Goal: Task Accomplishment & Management: Manage account settings

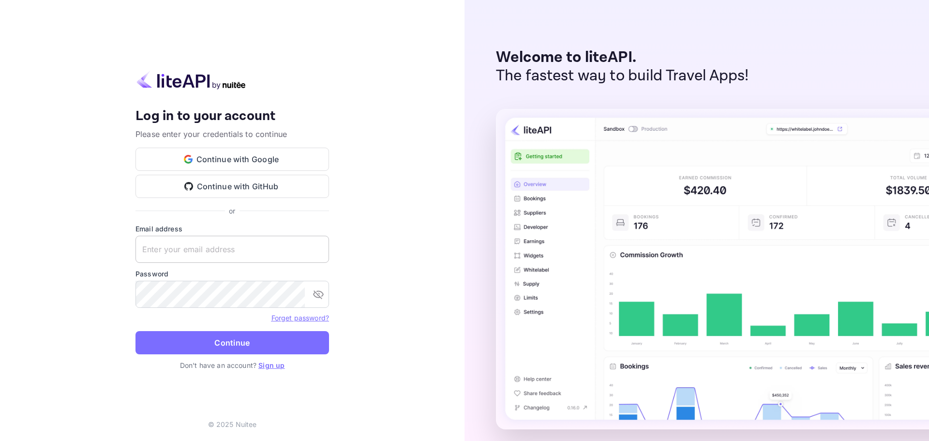
click at [241, 255] on input "text" at bounding box center [232, 249] width 194 height 27
click at [238, 240] on input "text" at bounding box center [232, 249] width 194 height 27
paste input "services@withjoy.com"
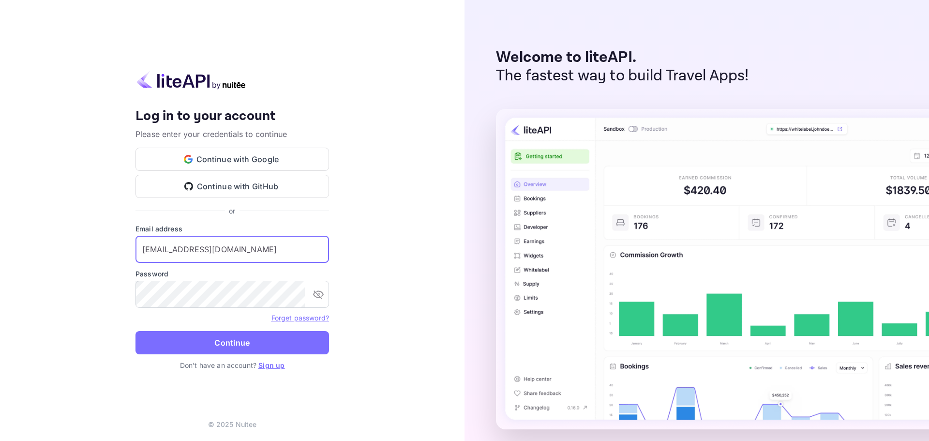
type input "services@withjoy.com"
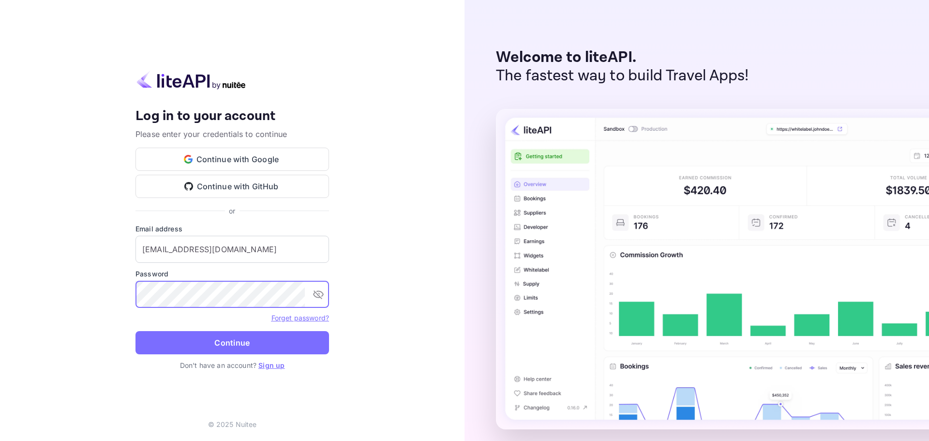
click at [239, 347] on button "Continue" at bounding box center [232, 342] width 194 height 23
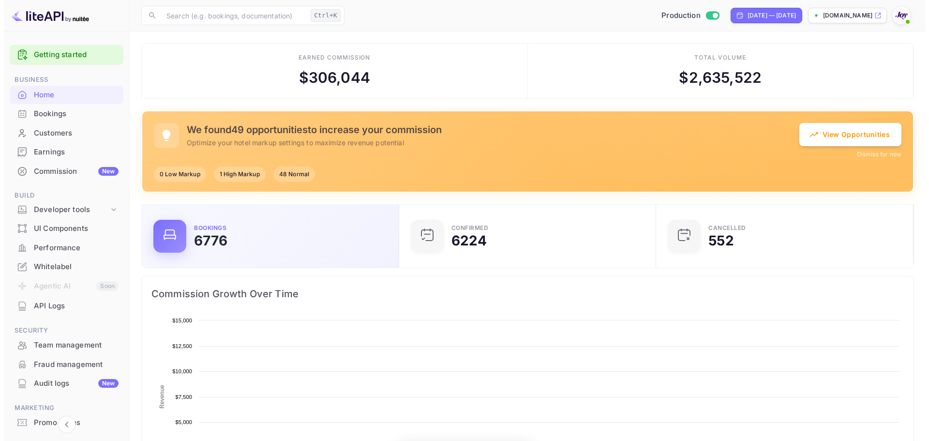
scroll to position [150, 244]
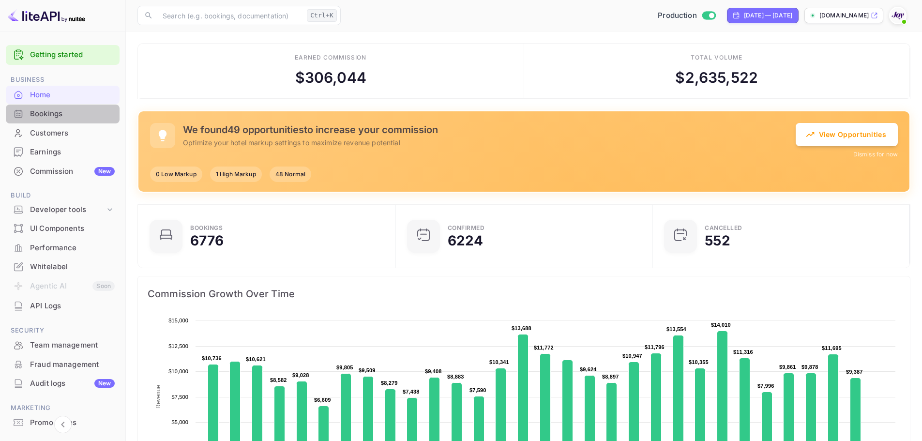
click at [75, 116] on div "Bookings" at bounding box center [72, 113] width 85 height 11
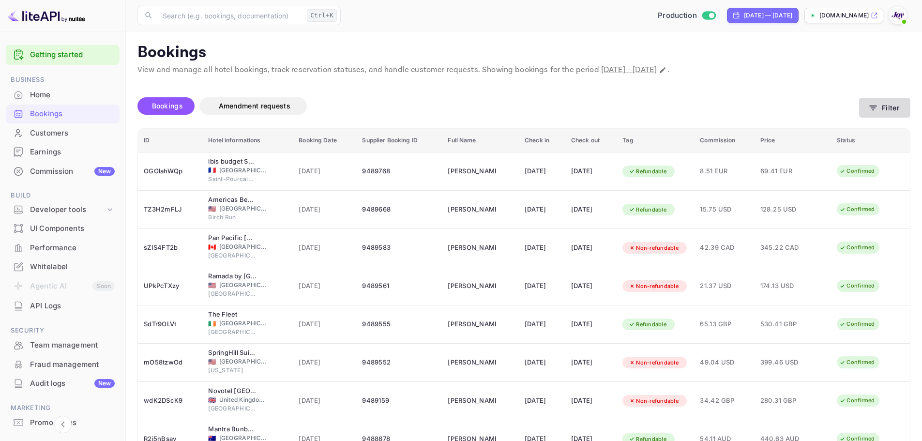
click at [882, 110] on button "Filter" at bounding box center [884, 108] width 51 height 20
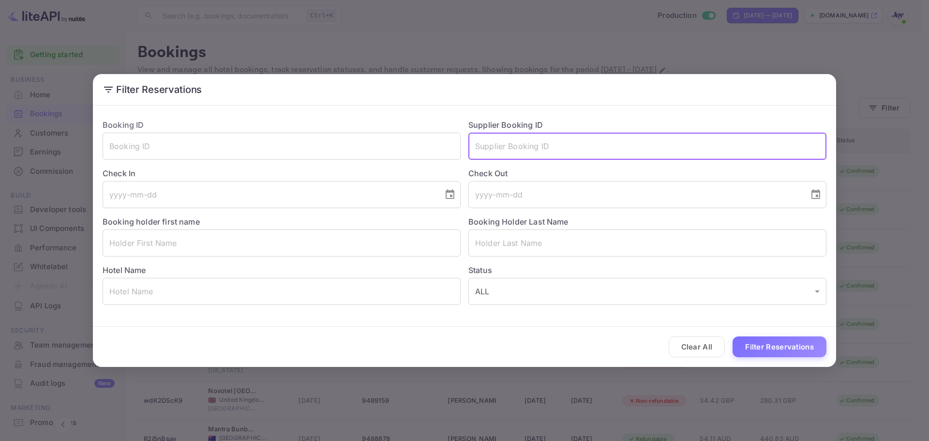
click at [531, 142] on input "text" at bounding box center [647, 146] width 358 height 27
paste input "9372632"
type input "9372632"
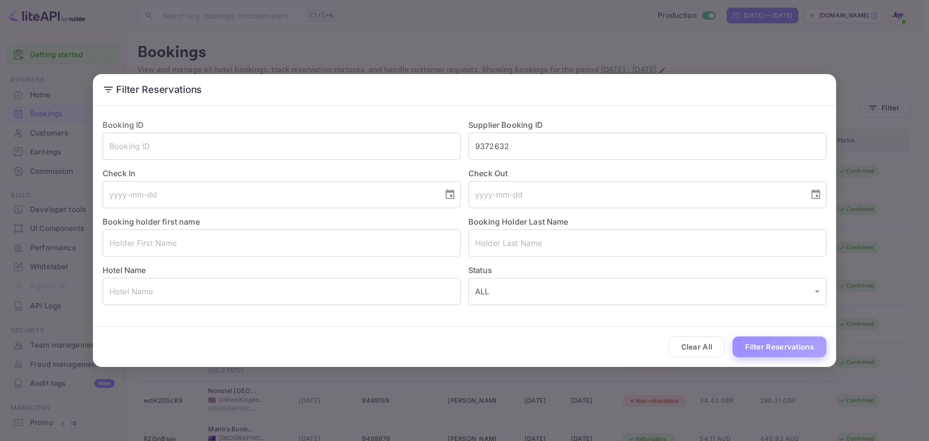
drag, startPoint x: 780, startPoint y: 350, endPoint x: 789, endPoint y: 346, distance: 10.2
click at [781, 349] on button "Filter Reservations" at bounding box center [780, 346] width 94 height 21
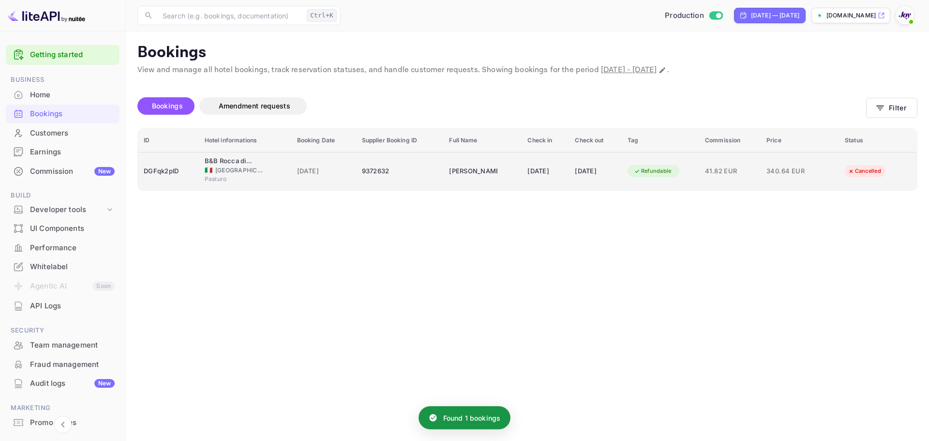
click at [248, 182] on span "Pasturo" at bounding box center [229, 179] width 48 height 9
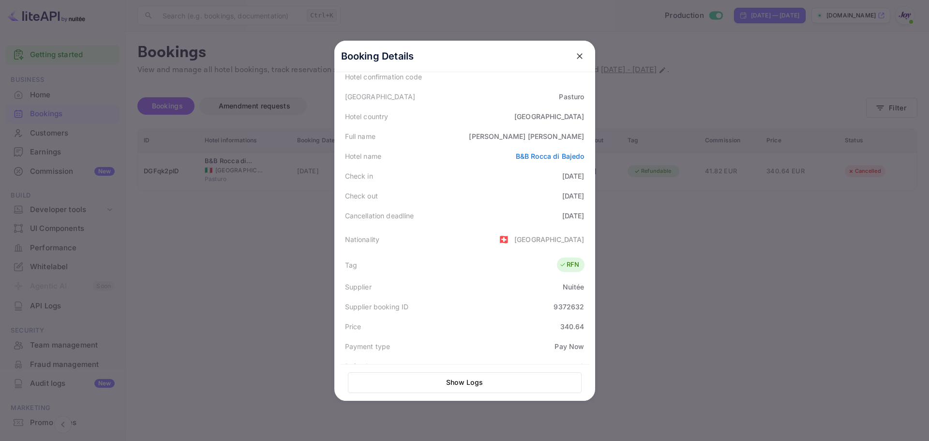
scroll to position [239, 0]
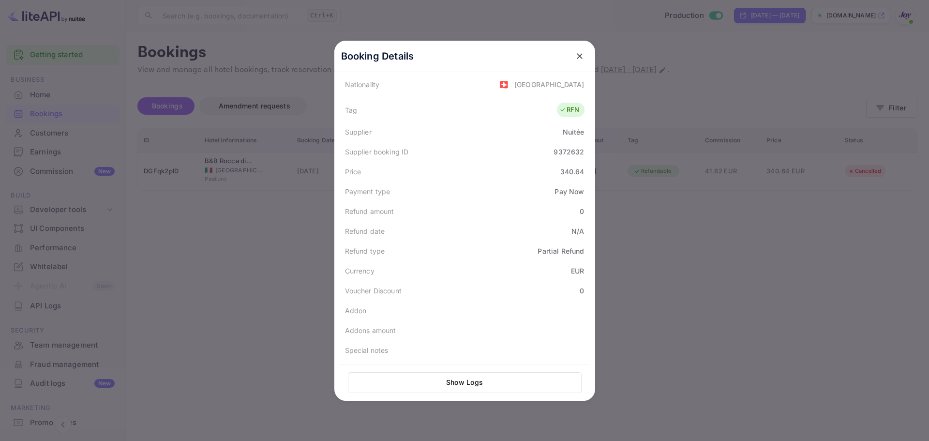
click at [817, 296] on div at bounding box center [464, 220] width 929 height 441
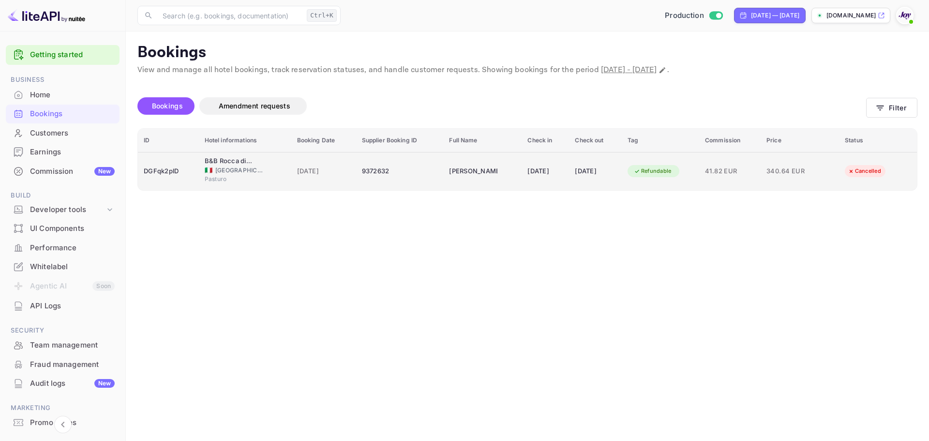
click at [263, 188] on td "B&B Rocca di Bajedo 🇮🇹 Italy Pasturo" at bounding box center [245, 171] width 92 height 38
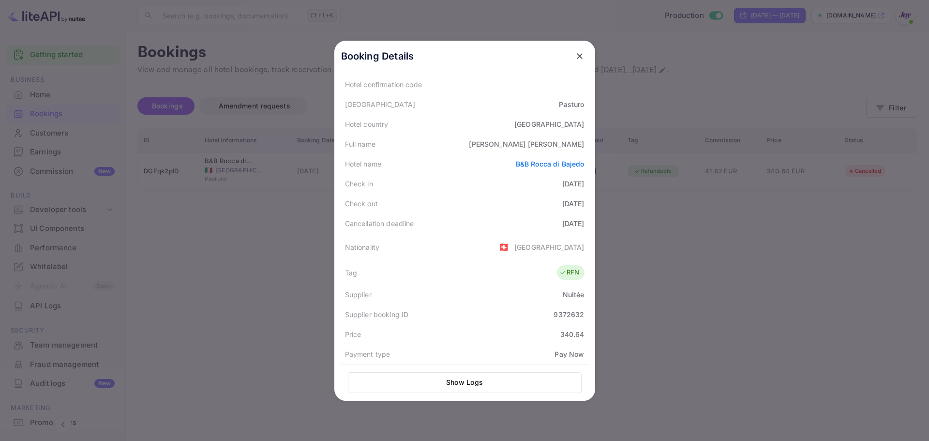
scroll to position [145, 0]
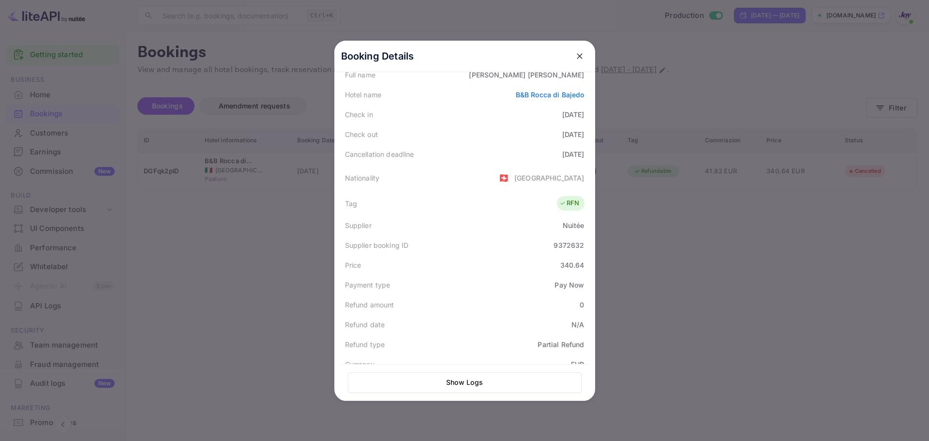
click at [629, 198] on div at bounding box center [464, 220] width 929 height 441
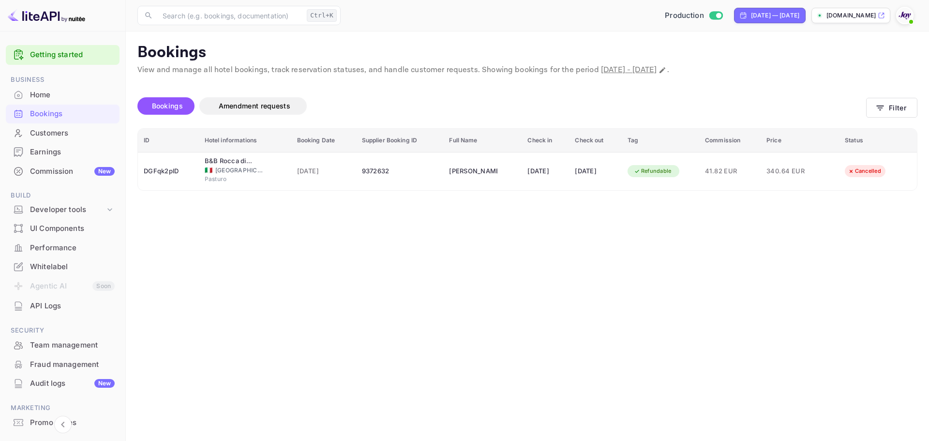
click at [45, 106] on div "Bookings" at bounding box center [63, 114] width 114 height 19
click at [886, 110] on button "Filter" at bounding box center [891, 108] width 51 height 20
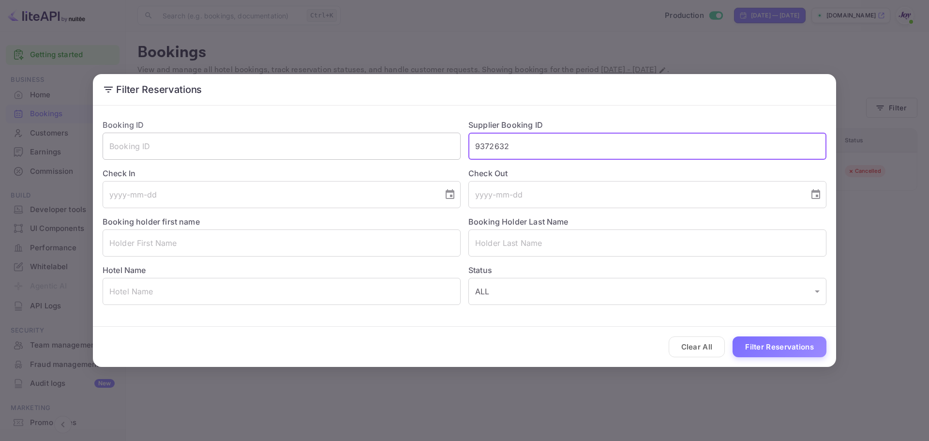
drag, startPoint x: 536, startPoint y: 144, endPoint x: 372, endPoint y: 136, distance: 164.2
click at [372, 136] on div "Booking ID ​ Supplier Booking ID 9372632 ​ Check In ​ Check Out ​ Booking holde…" at bounding box center [461, 208] width 732 height 194
paste input "84118"
type input "9384118"
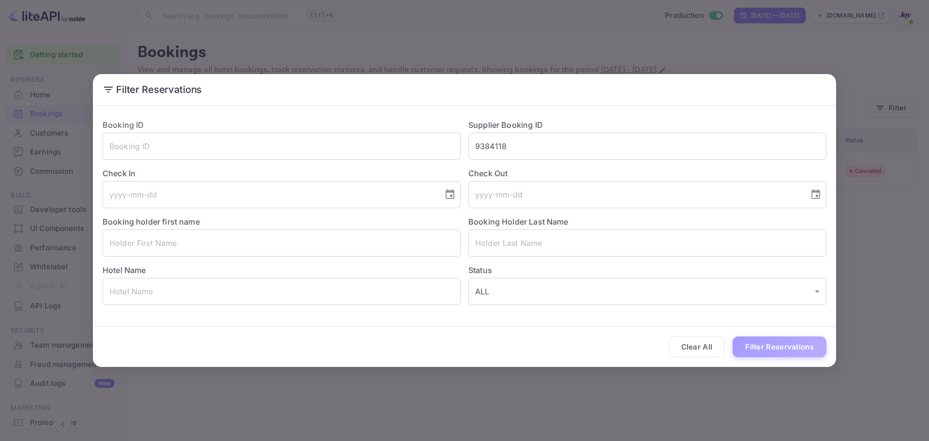
drag, startPoint x: 787, startPoint y: 351, endPoint x: 793, endPoint y: 350, distance: 5.3
click at [787, 351] on button "Filter Reservations" at bounding box center [780, 346] width 94 height 21
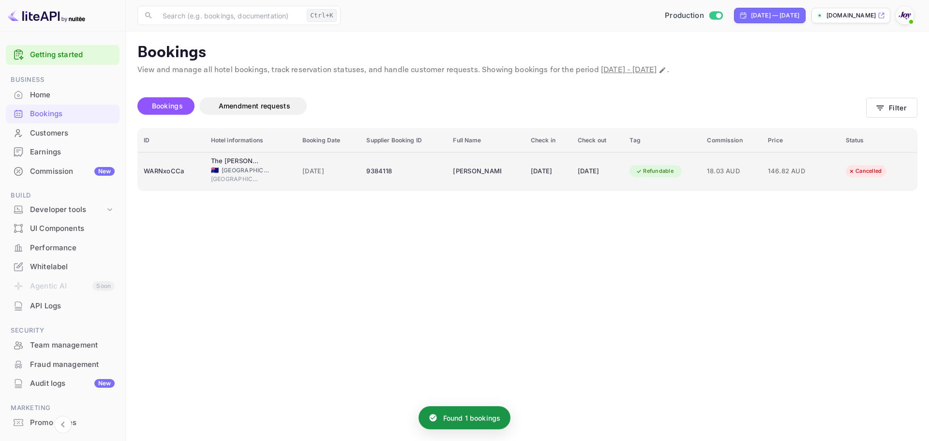
click at [188, 182] on td "WARNxoCCa" at bounding box center [171, 171] width 67 height 38
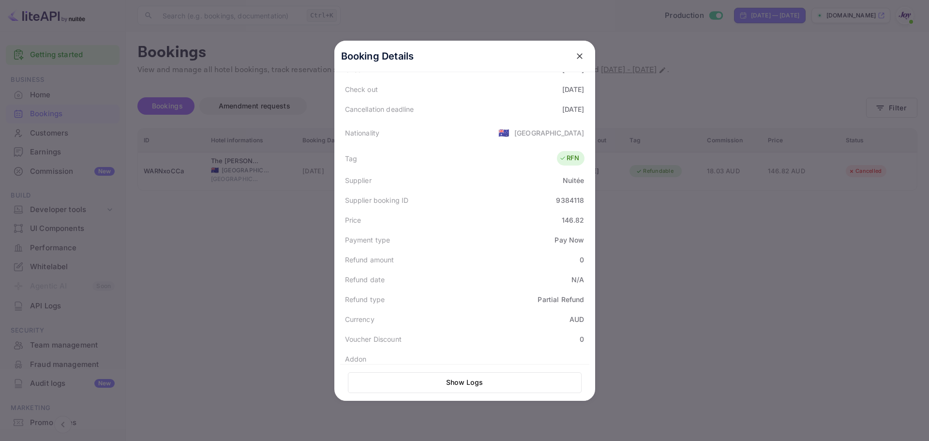
scroll to position [194, 0]
drag, startPoint x: 267, startPoint y: 287, endPoint x: 193, endPoint y: 213, distance: 105.4
click at [264, 285] on div at bounding box center [464, 220] width 929 height 441
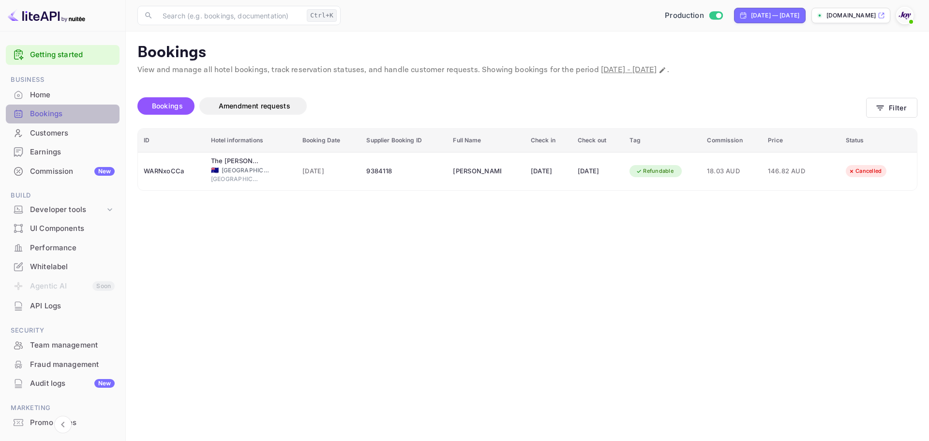
click at [72, 113] on div "Bookings" at bounding box center [72, 113] width 85 height 11
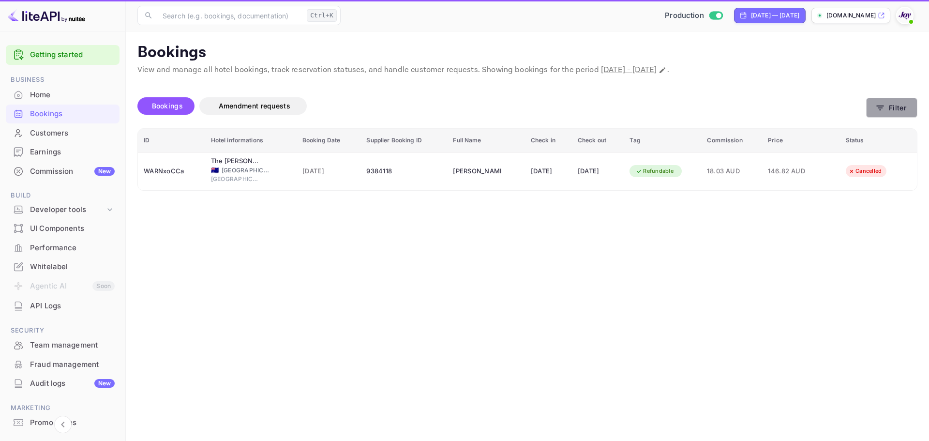
click at [880, 106] on icon "button" at bounding box center [880, 108] width 10 height 10
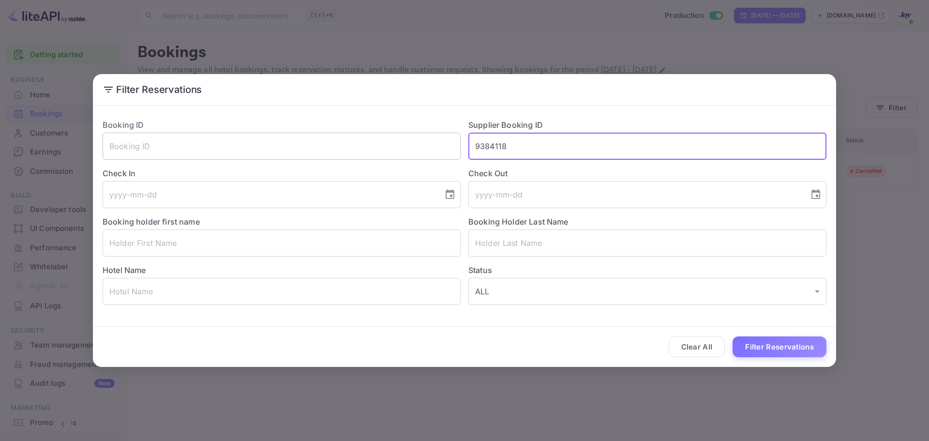
drag, startPoint x: 537, startPoint y: 152, endPoint x: 457, endPoint y: 153, distance: 79.8
click at [457, 153] on div "Booking ID ​ Supplier Booking ID 9384118 ​ Check In ​ Check Out ​ Booking holde…" at bounding box center [461, 208] width 732 height 194
paste input "8299464"
type input "8299464"
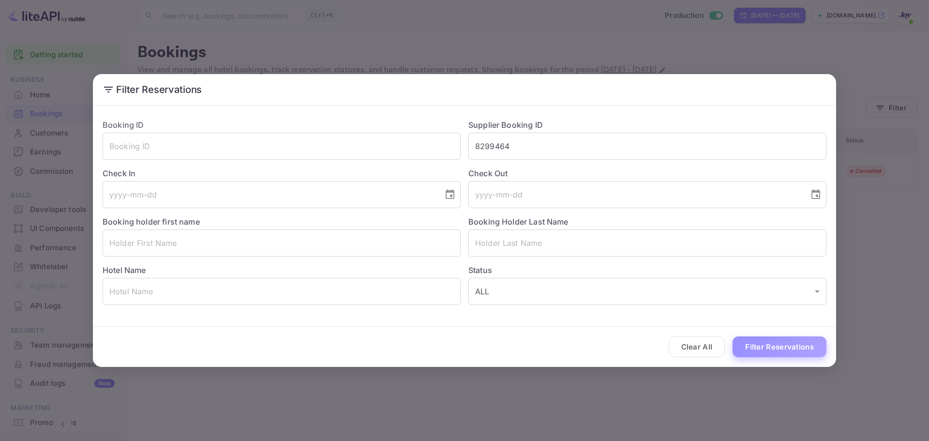
click at [798, 344] on button "Filter Reservations" at bounding box center [780, 346] width 94 height 21
click at [621, 398] on div "Filter Reservations Booking ID ​ Supplier Booking ID 8299464 ​ Check In ​ Check…" at bounding box center [464, 220] width 929 height 441
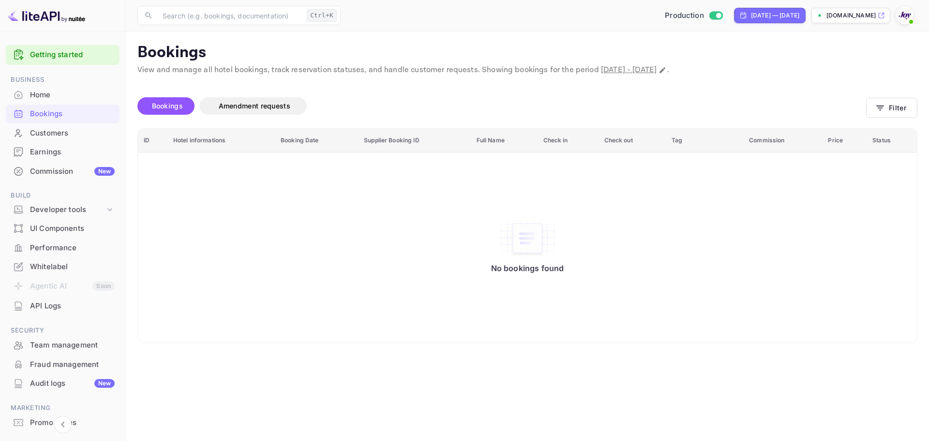
drag, startPoint x: 389, startPoint y: 316, endPoint x: 379, endPoint y: 307, distance: 13.0
click at [389, 315] on div "No bookings found" at bounding box center [528, 247] width 760 height 176
click at [889, 107] on button "Filter" at bounding box center [891, 108] width 51 height 20
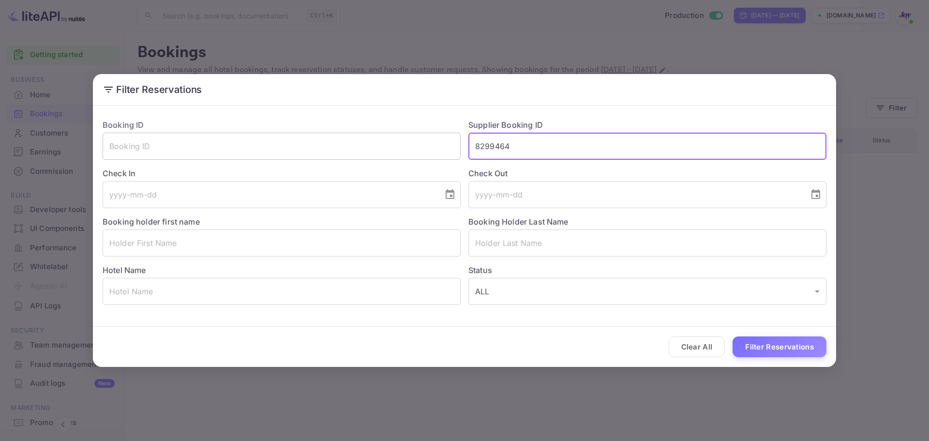
drag, startPoint x: 522, startPoint y: 143, endPoint x: 391, endPoint y: 153, distance: 131.6
click at [391, 153] on div "Booking ID ​ Supplier Booking ID 8299464 ​ Check In ​ Check Out ​ Booking holde…" at bounding box center [461, 208] width 732 height 194
paste input "543"
type input "8299543"
click at [786, 348] on button "Filter Reservations" at bounding box center [780, 346] width 94 height 21
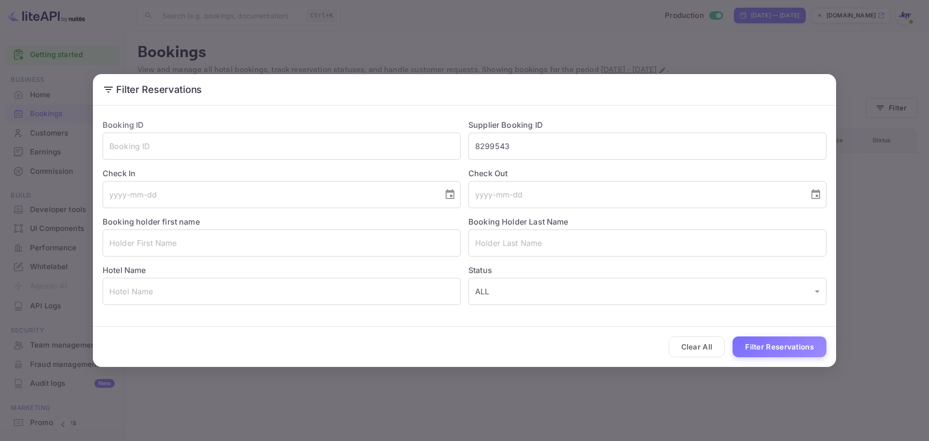
click at [394, 1] on div "Filter Reservations Booking ID ​ Supplier Booking ID 8299543 ​ Check In ​ Check…" at bounding box center [464, 220] width 929 height 441
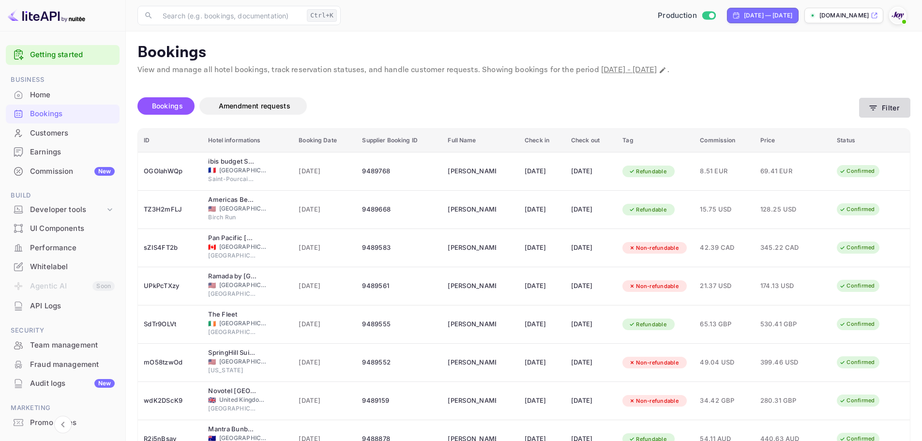
click at [878, 110] on button "Filter" at bounding box center [884, 108] width 51 height 20
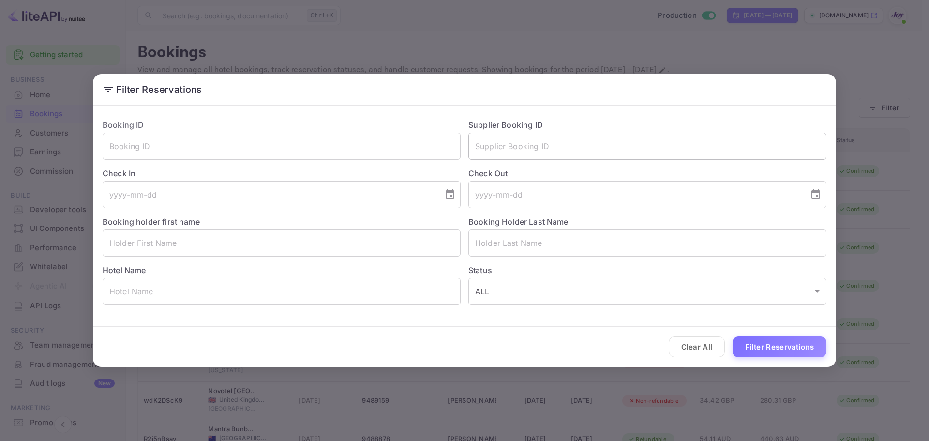
click at [509, 151] on input "text" at bounding box center [647, 146] width 358 height 27
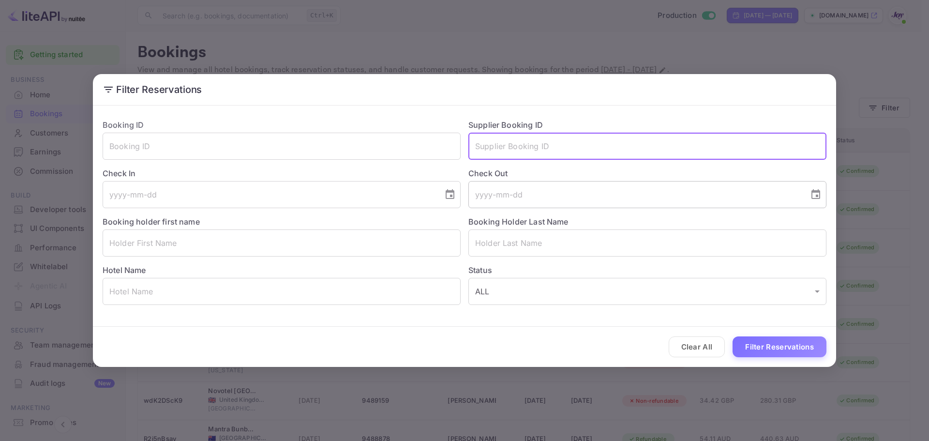
paste input "9111437"
type input "9111437"
drag, startPoint x: 777, startPoint y: 353, endPoint x: 805, endPoint y: 351, distance: 28.1
click at [779, 351] on button "Filter Reservations" at bounding box center [780, 346] width 94 height 21
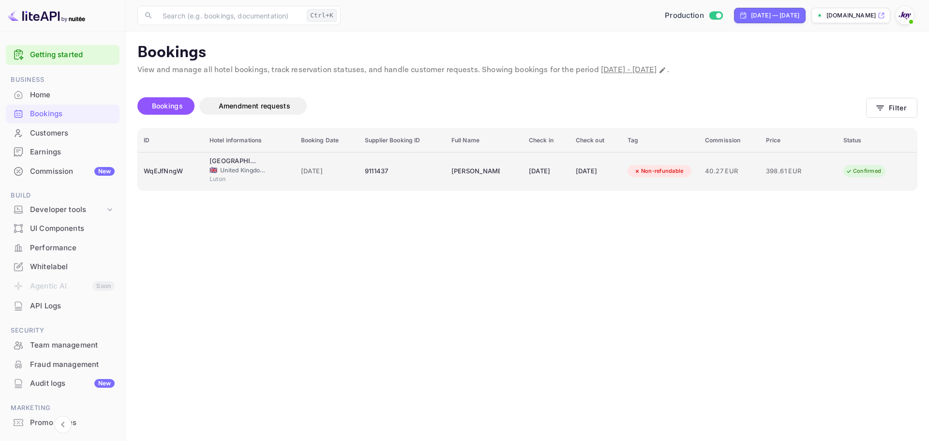
click at [172, 182] on td "WqEJfNngW" at bounding box center [171, 171] width 66 height 38
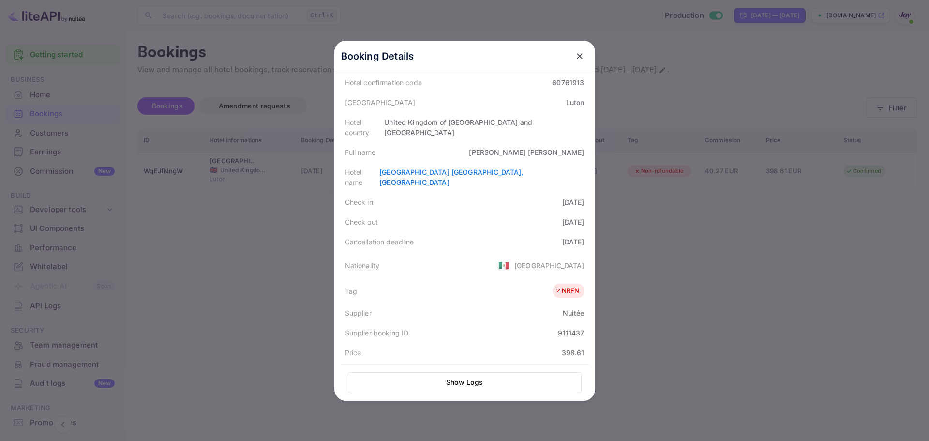
scroll to position [97, 0]
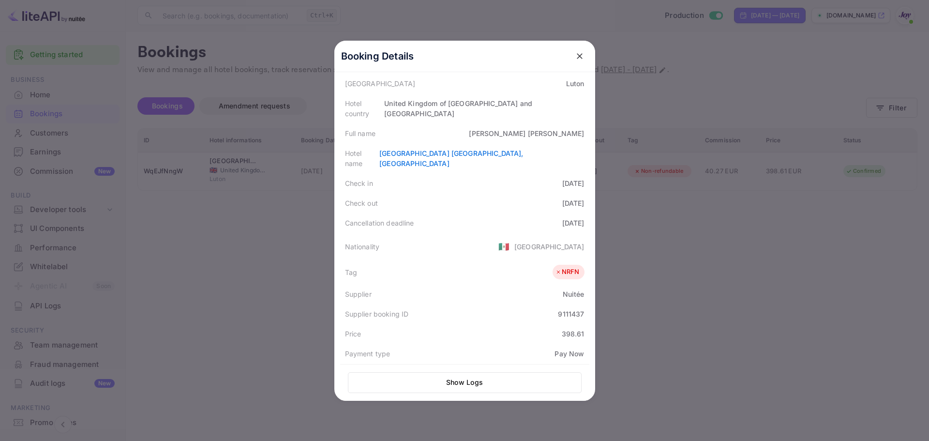
click at [578, 57] on icon "close" at bounding box center [580, 56] width 10 height 10
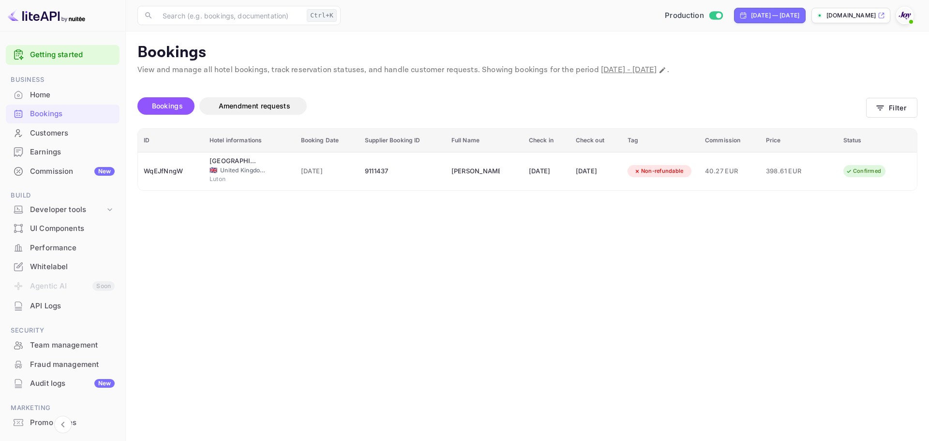
drag, startPoint x: 741, startPoint y: 259, endPoint x: 680, endPoint y: 247, distance: 61.8
click at [740, 259] on main "Bookings View and manage all hotel bookings, track reservation statuses, and ha…" at bounding box center [527, 235] width 803 height 409
click at [60, 119] on div "Bookings" at bounding box center [72, 113] width 85 height 11
click at [881, 107] on icon "button" at bounding box center [880, 108] width 10 height 10
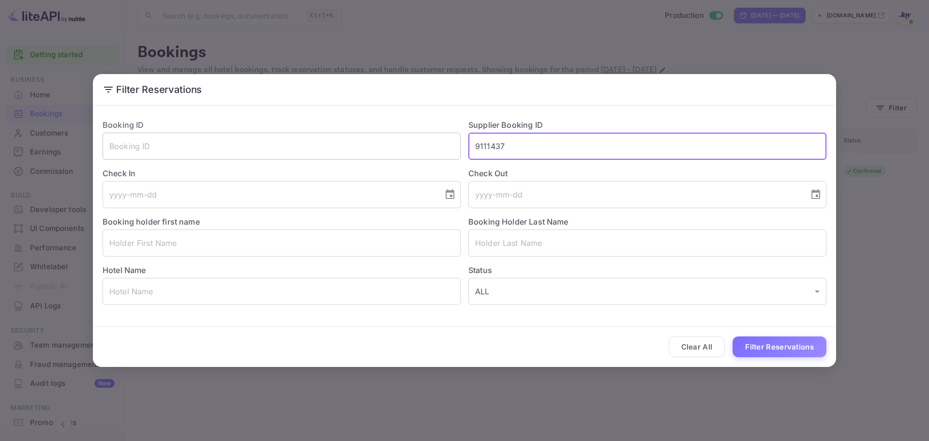
drag, startPoint x: 516, startPoint y: 148, endPoint x: 300, endPoint y: 150, distance: 216.8
click at [300, 150] on div "Booking ID ​ Supplier Booking ID 9111437 ​ Check In ​ Check Out ​ Booking holde…" at bounding box center [461, 208] width 732 height 194
paste input "8864436"
click at [789, 344] on button "Filter Reservations" at bounding box center [780, 346] width 94 height 21
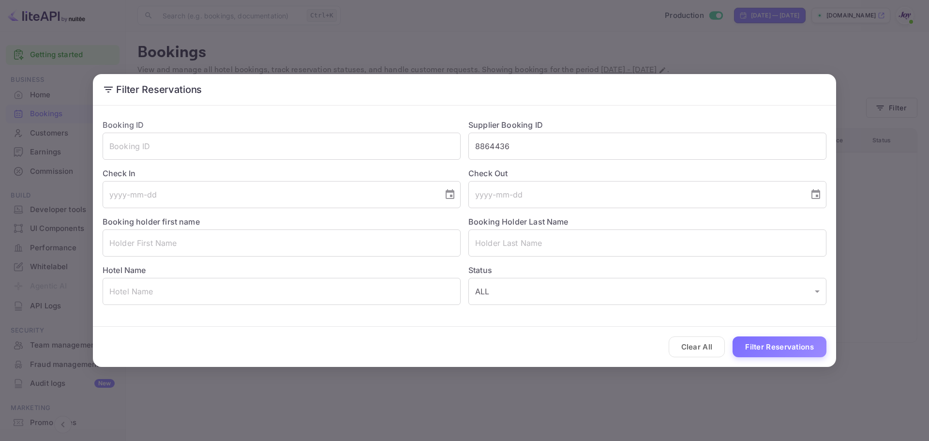
click at [784, 358] on div "Clear All Filter Reservations" at bounding box center [464, 347] width 743 height 40
click at [784, 353] on button "Filter Reservations" at bounding box center [780, 346] width 94 height 21
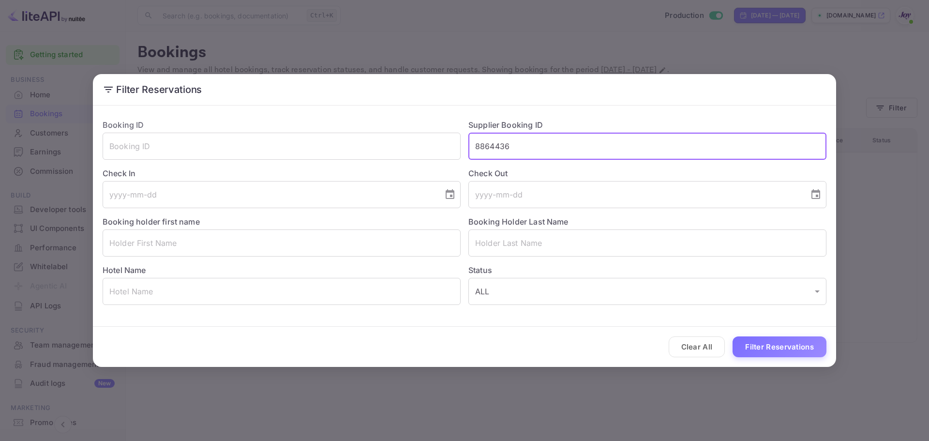
click at [473, 150] on input "8864436" at bounding box center [647, 146] width 358 height 27
drag, startPoint x: 757, startPoint y: 355, endPoint x: 773, endPoint y: 348, distance: 17.3
click at [757, 354] on button "Filter Reservations" at bounding box center [780, 346] width 94 height 21
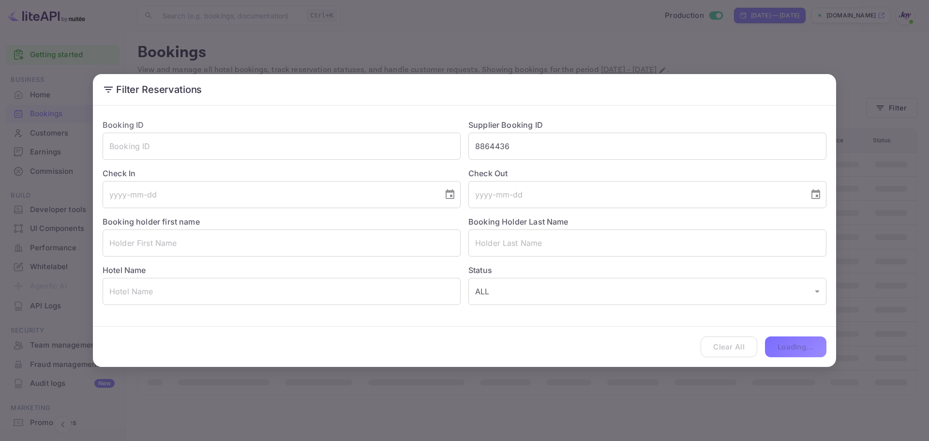
click at [781, 341] on div "Clear All Loading..." at bounding box center [464, 347] width 743 height 40
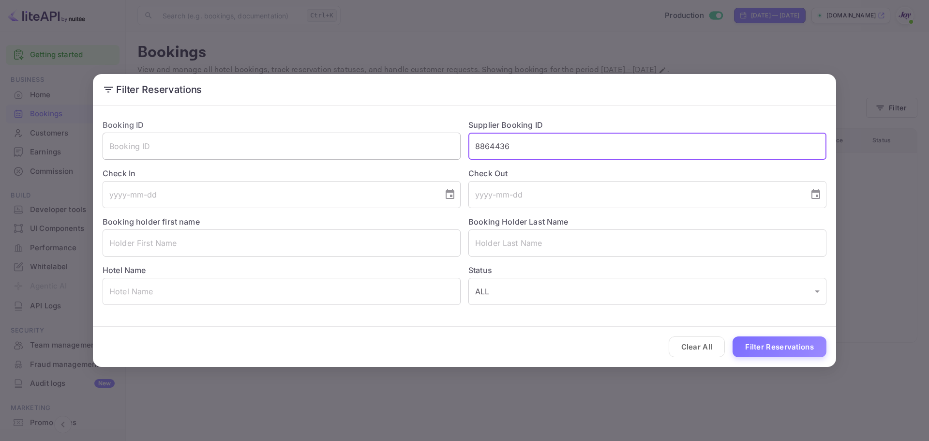
drag, startPoint x: 532, startPoint y: 139, endPoint x: 313, endPoint y: 147, distance: 219.3
click at [313, 147] on div "Booking ID ​ Supplier Booking ID 8864436 ​ Check In ​ Check Out ​ Booking holde…" at bounding box center [461, 208] width 732 height 194
paste input "7501320"
type input "7501320"
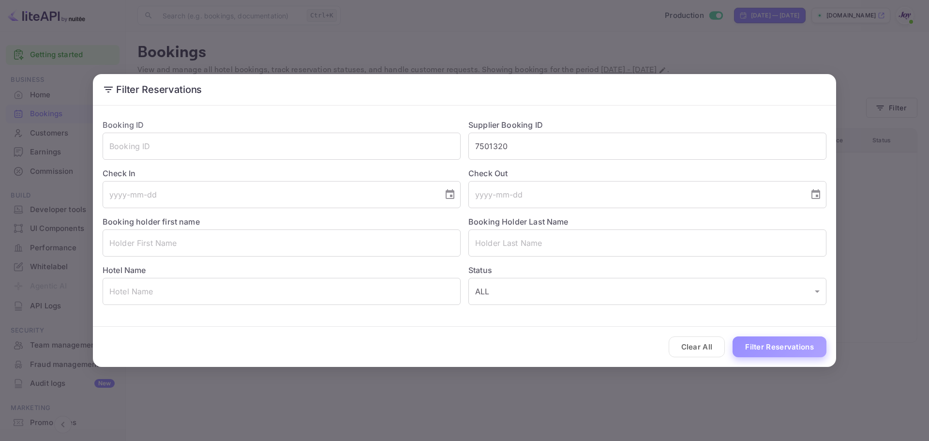
click at [788, 346] on button "Filter Reservations" at bounding box center [780, 346] width 94 height 21
click at [642, 416] on div "Filter Reservations Booking ID ​ Supplier Booking ID 7501320 ​ Check In ​ Check…" at bounding box center [464, 220] width 929 height 441
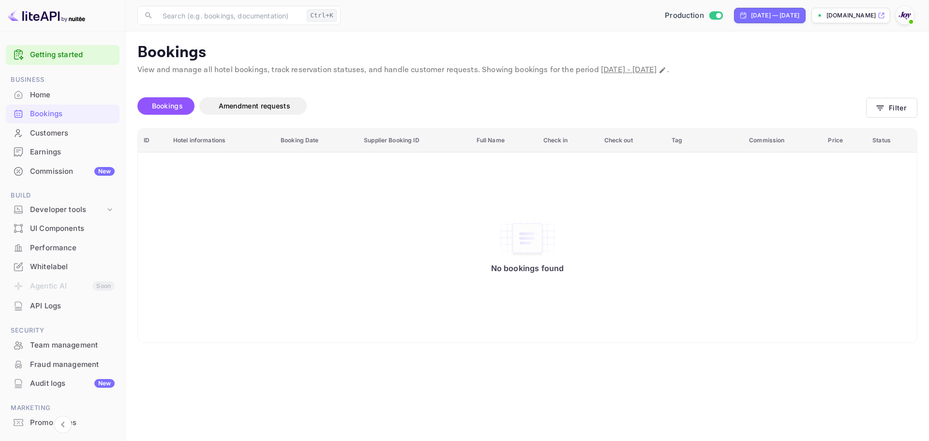
click at [53, 113] on div "Bookings" at bounding box center [72, 113] width 85 height 11
click at [65, 114] on div "Bookings" at bounding box center [72, 113] width 85 height 11
click at [361, 252] on div "No bookings found" at bounding box center [528, 247] width 760 height 176
drag, startPoint x: 263, startPoint y: 219, endPoint x: 161, endPoint y: 130, distance: 135.4
click at [263, 218] on div "No bookings found" at bounding box center [528, 247] width 760 height 176
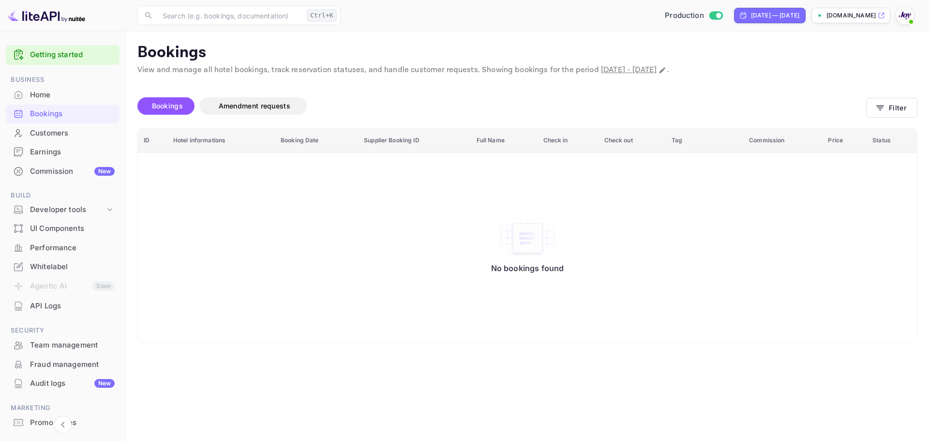
click at [63, 115] on div "Bookings" at bounding box center [72, 113] width 85 height 11
click at [882, 105] on icon "button" at bounding box center [880, 108] width 10 height 10
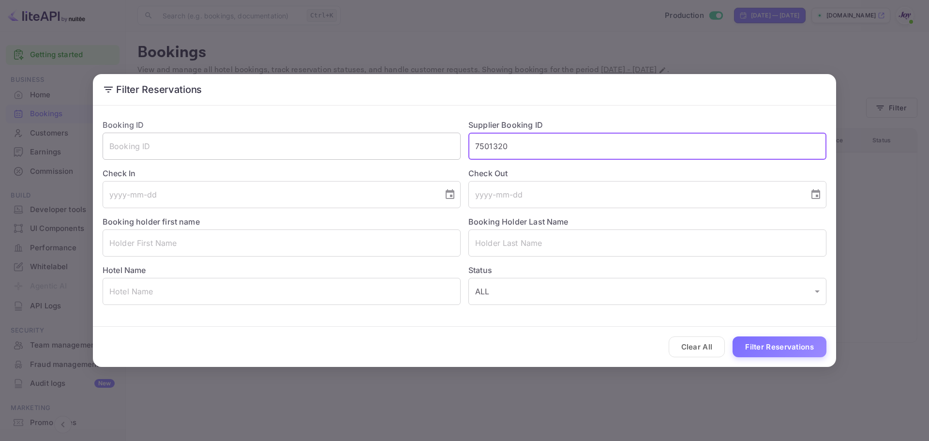
drag, startPoint x: 537, startPoint y: 149, endPoint x: 380, endPoint y: 141, distance: 156.5
click at [396, 142] on div "Booking ID ​ Supplier Booking ID 7501320 ​ Check In ​ Check Out ​ Booking holde…" at bounding box center [461, 208] width 732 height 194
paste input "9423323"
type input "9423323"
click at [773, 352] on button "Filter Reservations" at bounding box center [780, 346] width 94 height 21
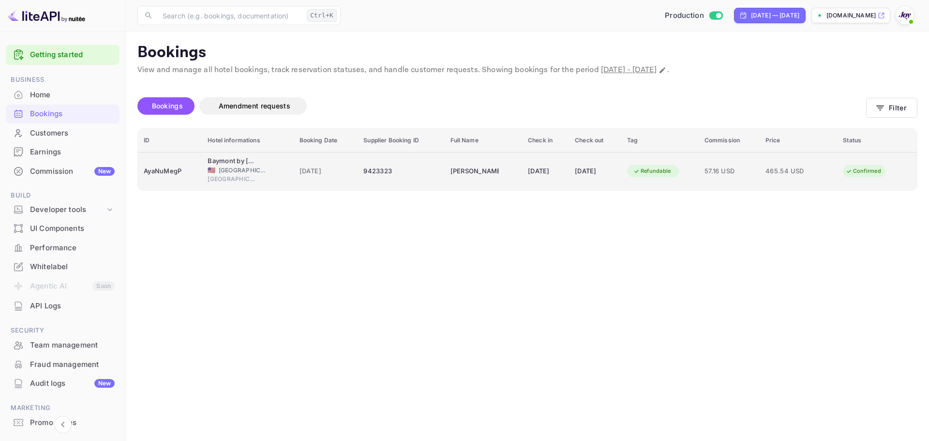
click at [159, 180] on td "AyaNuMegP" at bounding box center [170, 171] width 64 height 38
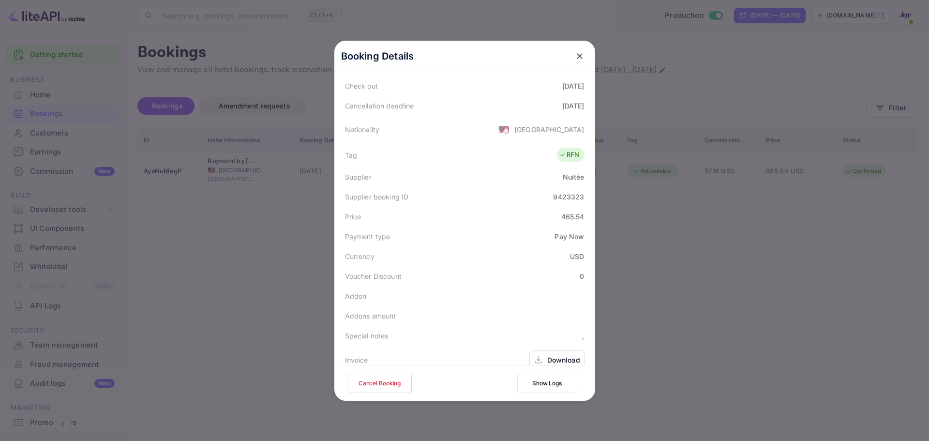
scroll to position [235, 0]
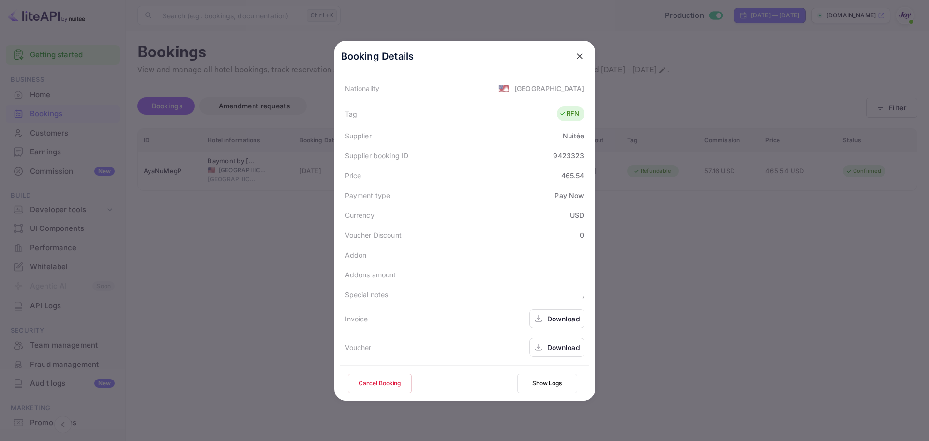
click at [559, 345] on div "Download" at bounding box center [563, 347] width 33 height 10
click at [576, 55] on icon "close" at bounding box center [580, 56] width 10 height 10
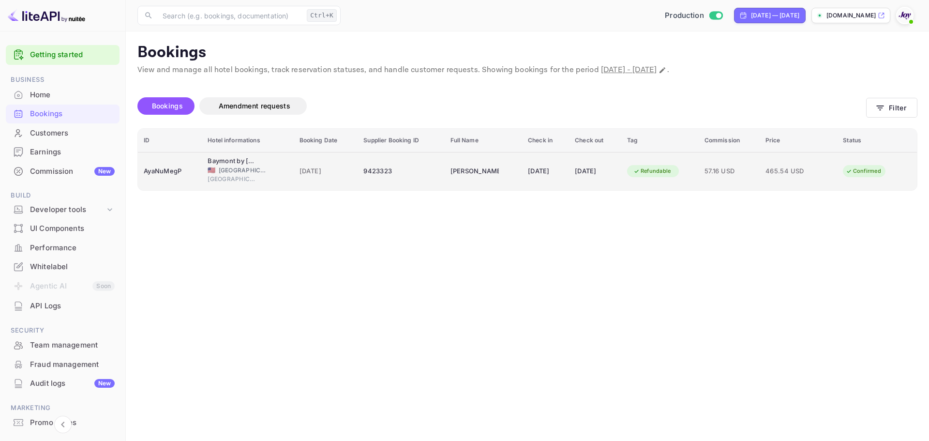
click at [590, 175] on div "[DATE]" at bounding box center [595, 171] width 41 height 15
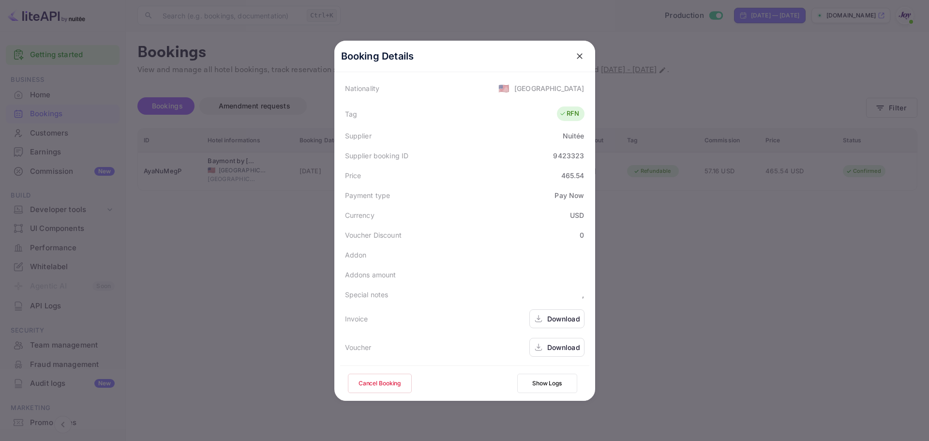
click at [383, 383] on button "Cancel Booking" at bounding box center [380, 383] width 64 height 19
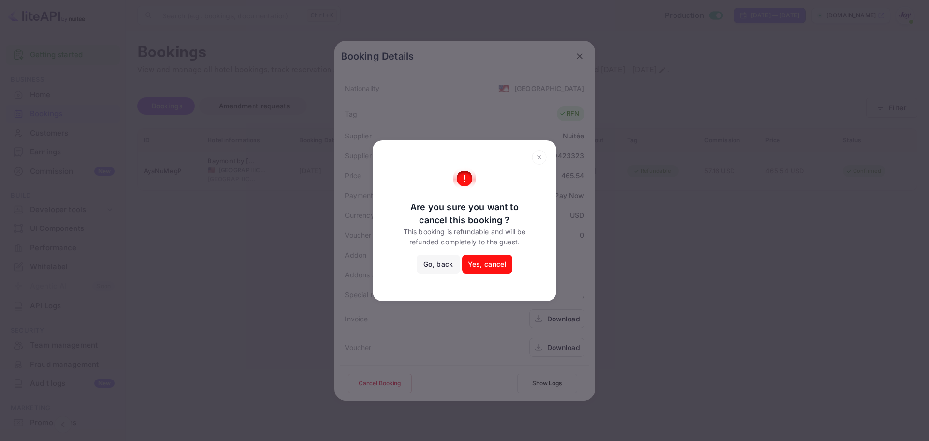
click at [481, 260] on button "Yes, cancel" at bounding box center [487, 264] width 50 height 19
